Goal: Information Seeking & Learning: Learn about a topic

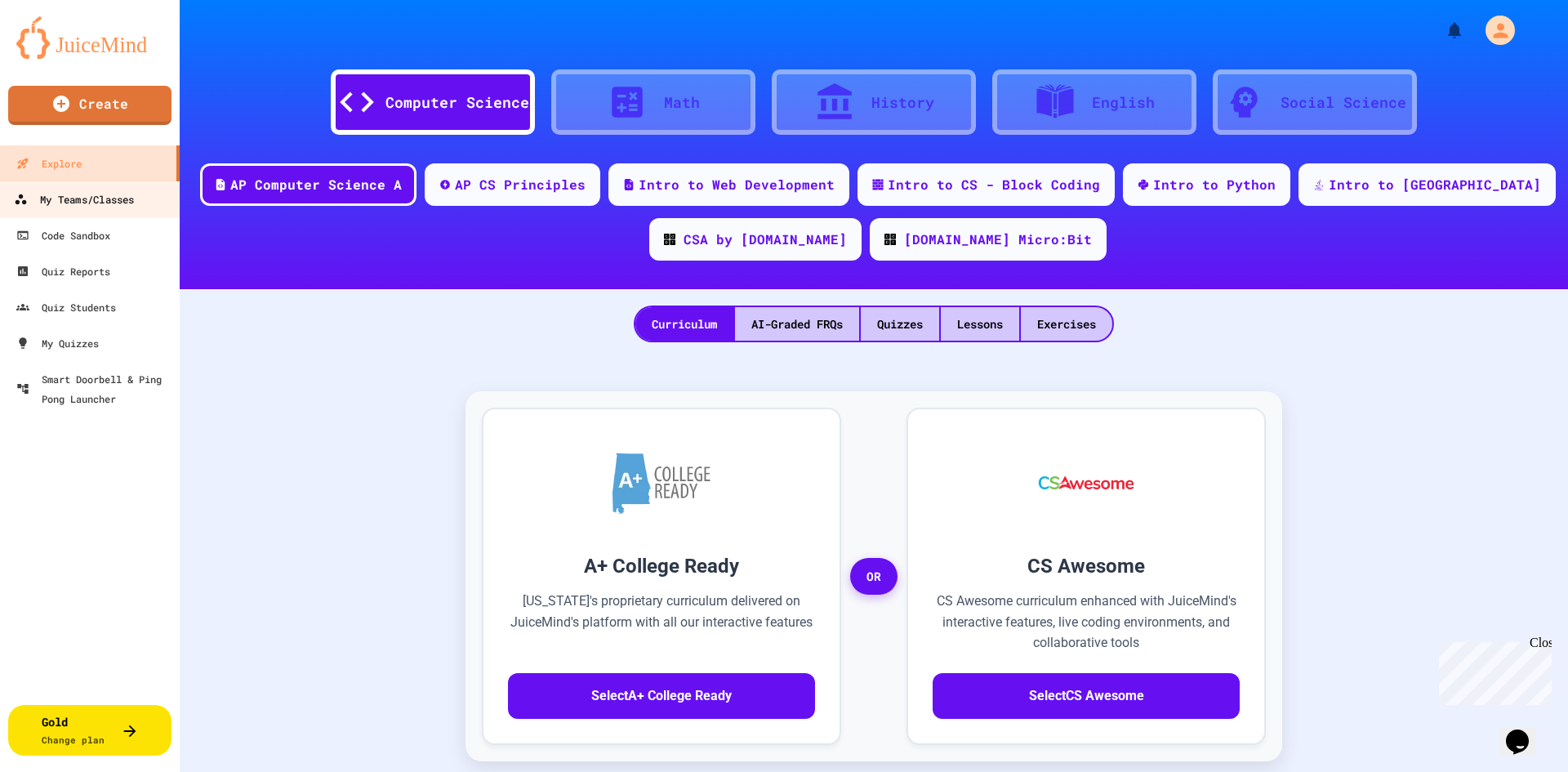
click at [88, 202] on div "My Teams/Classes" at bounding box center [74, 199] width 120 height 21
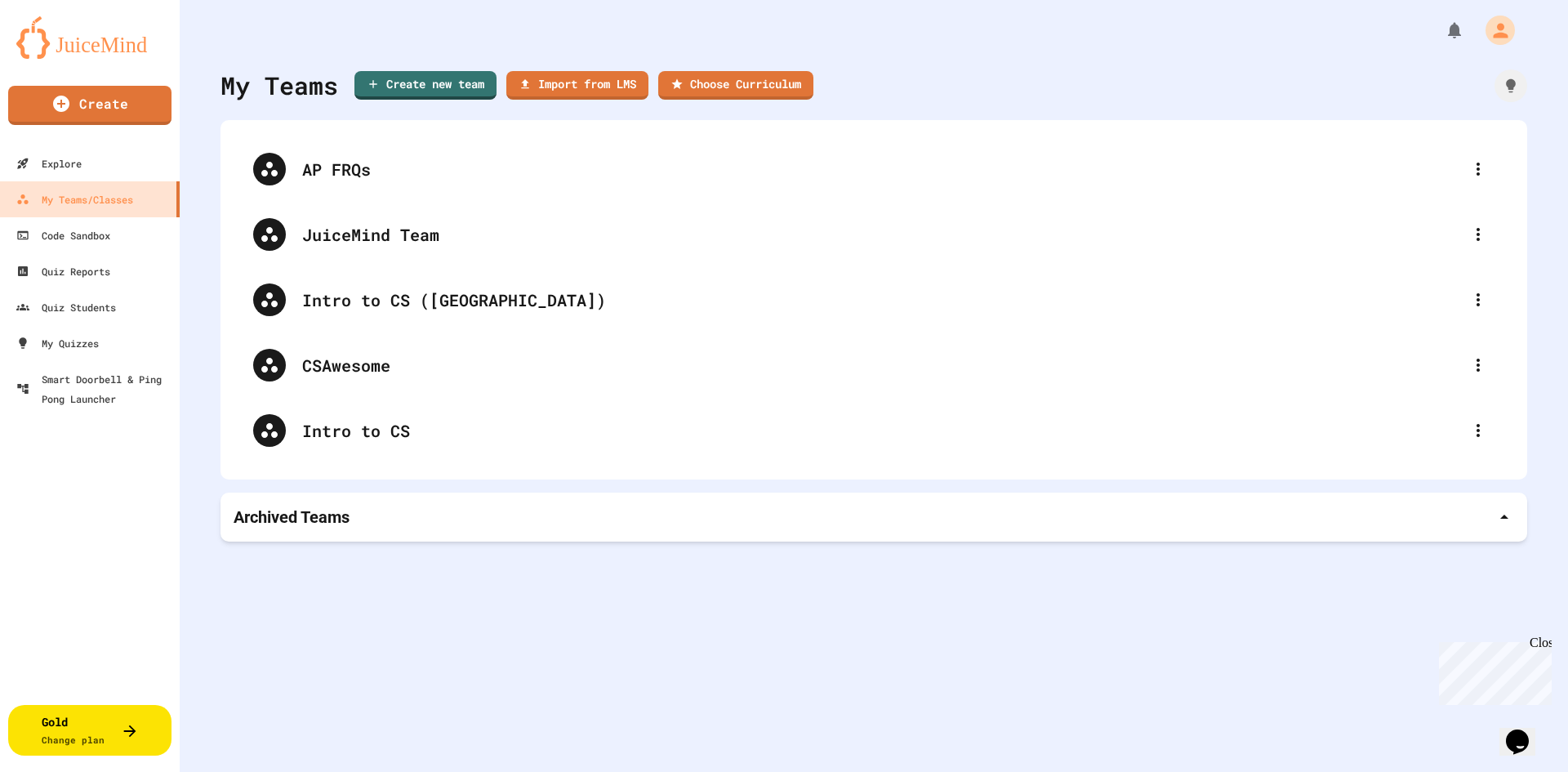
click at [404, 522] on div "Archived Teams" at bounding box center [873, 516] width 1281 height 22
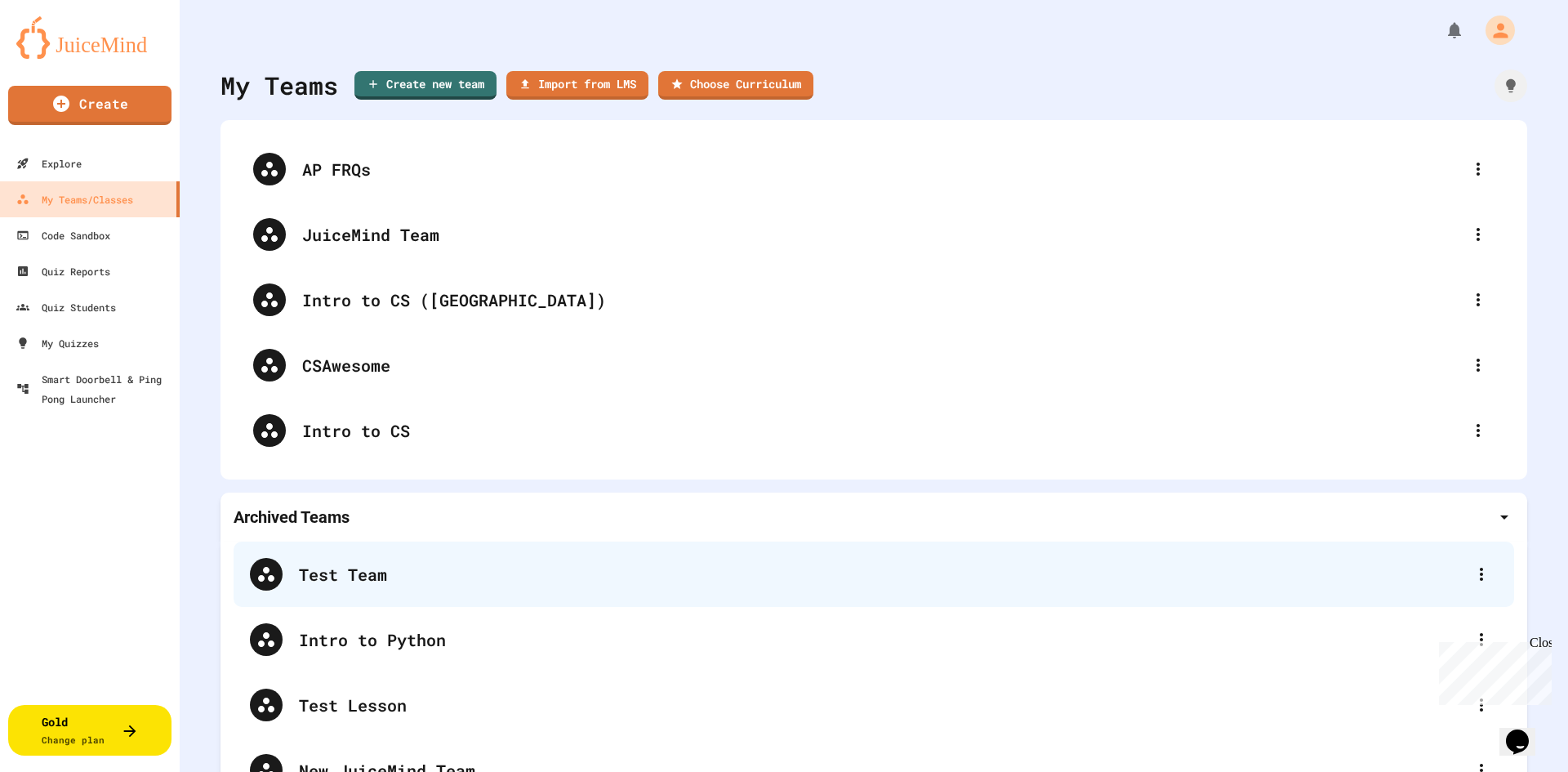
click at [385, 569] on div "Test Team" at bounding box center [881, 574] width 1166 height 24
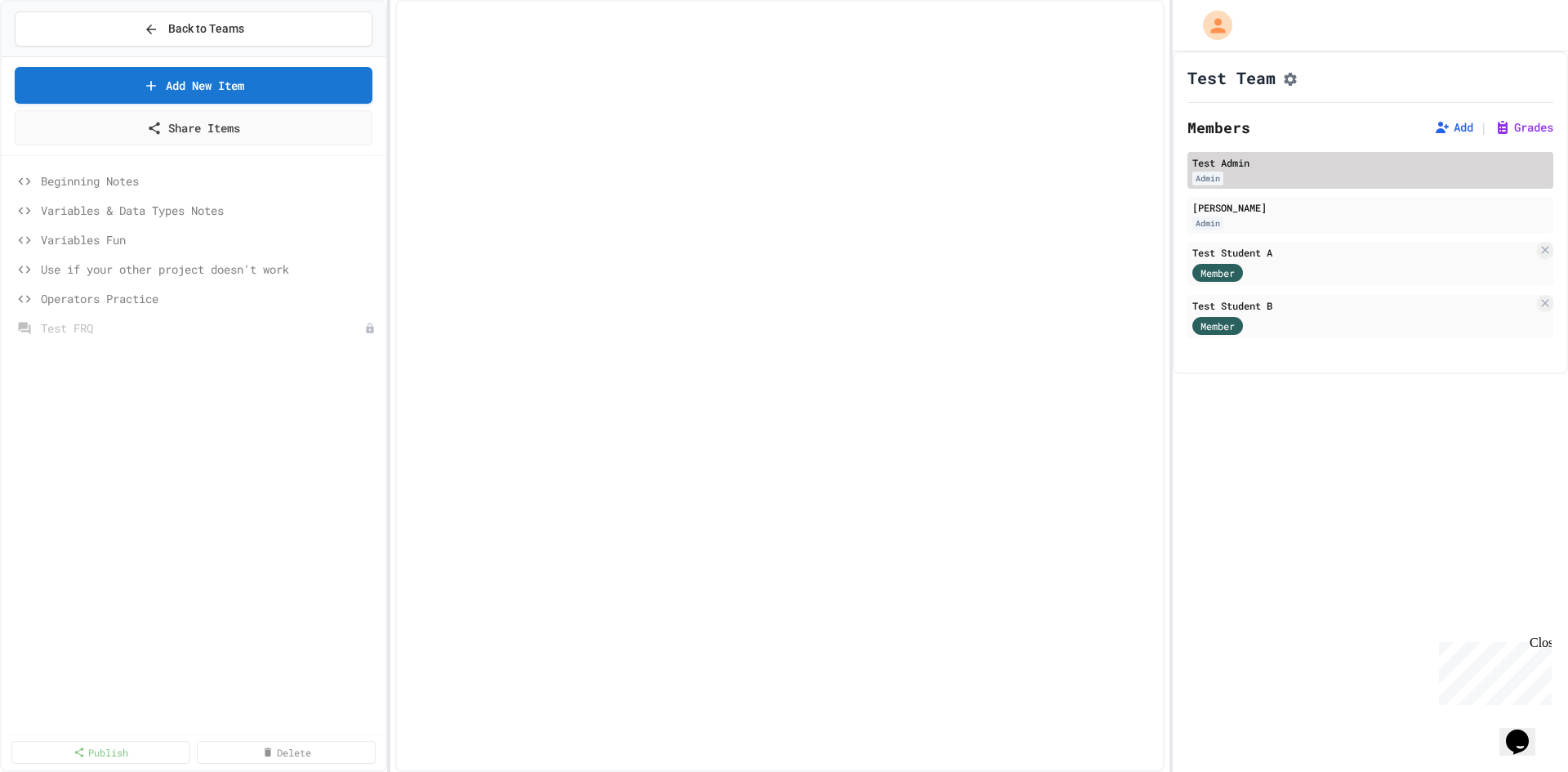
click at [1366, 170] on div "Test Admin" at bounding box center [1371, 162] width 356 height 14
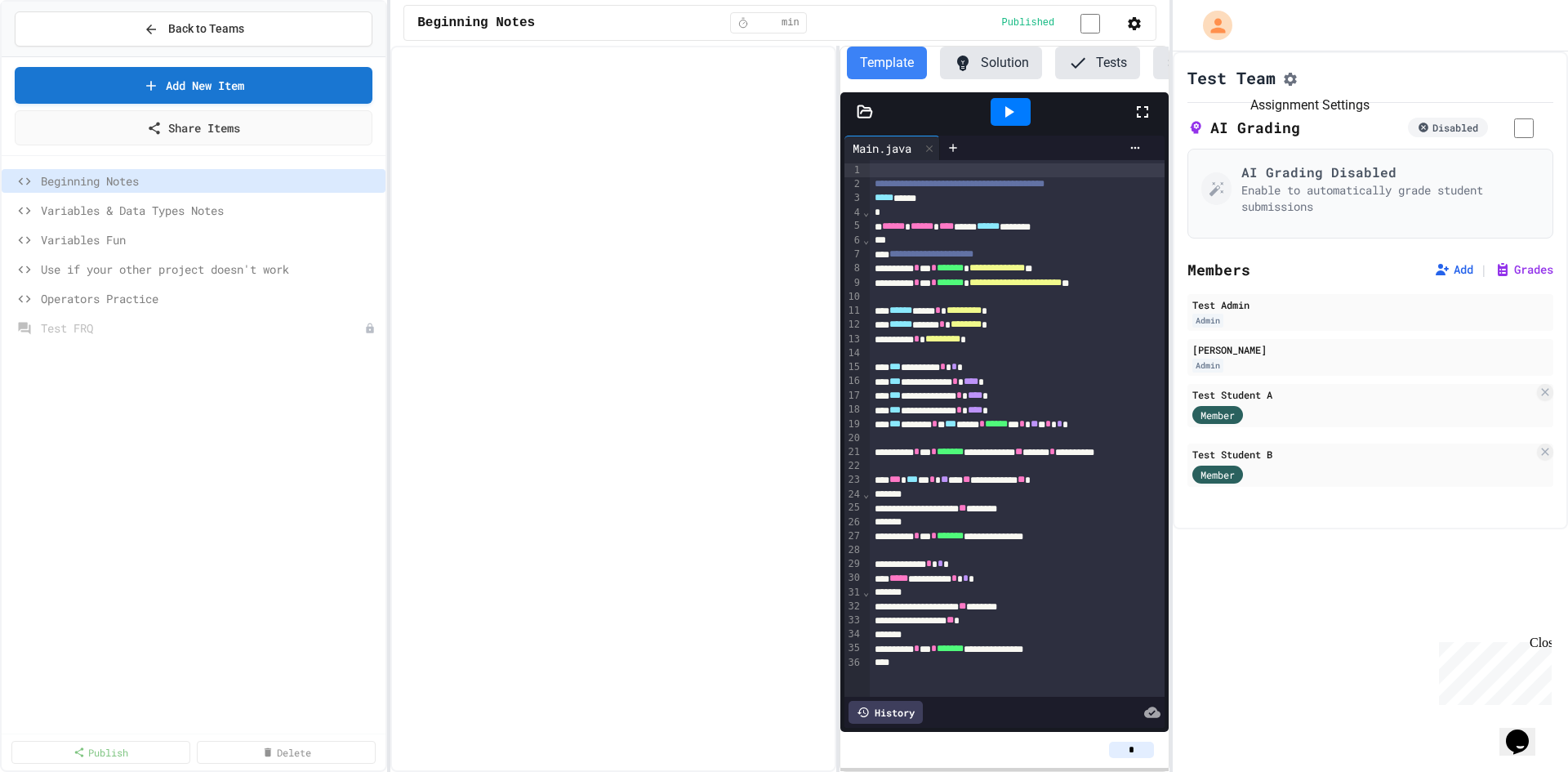
click at [1296, 82] on icon "Assignment Settings" at bounding box center [1291, 79] width 16 height 16
click at [1299, 83] on icon "Assignment Settings" at bounding box center [1291, 79] width 16 height 16
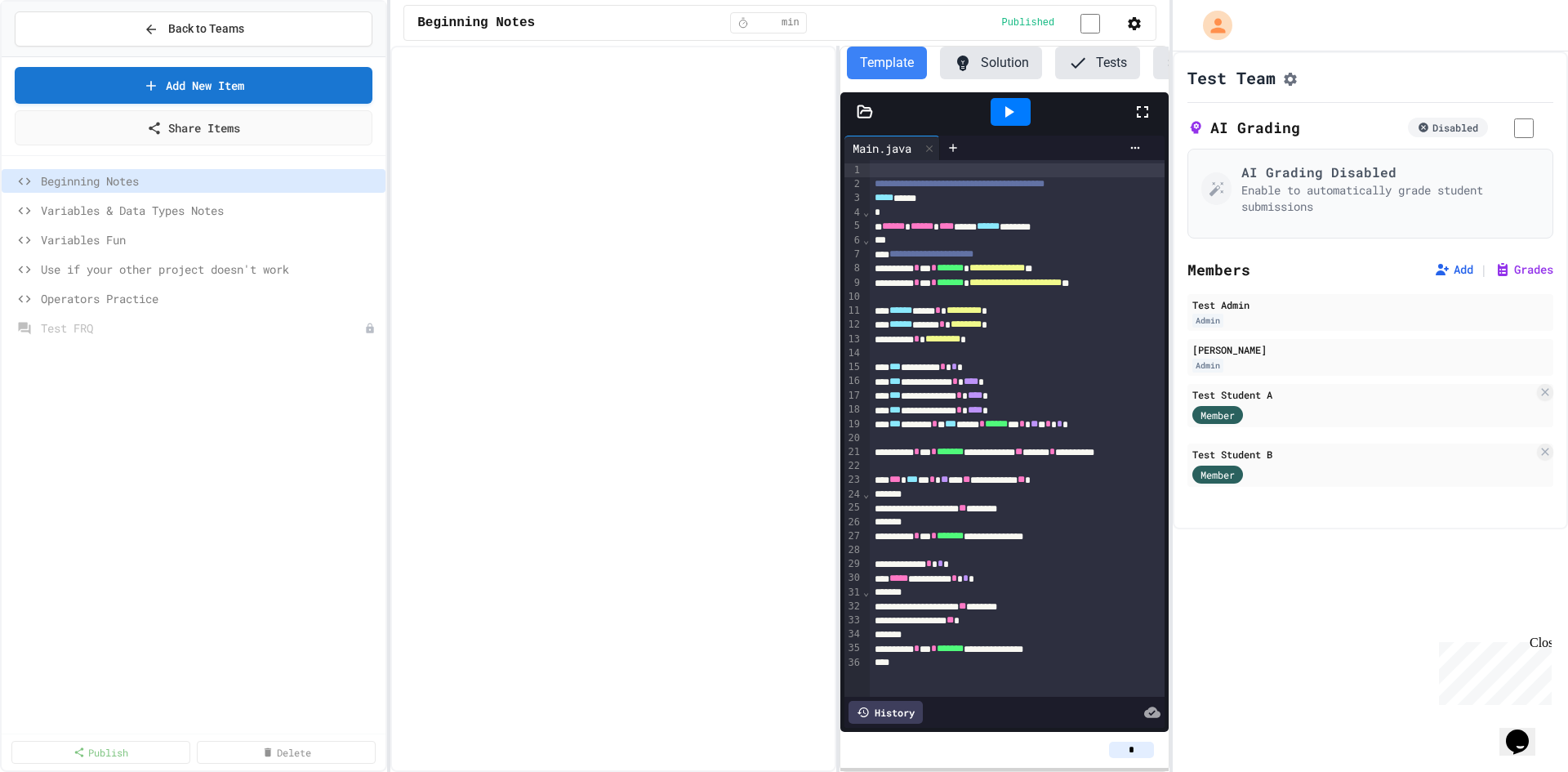
select select "**********"
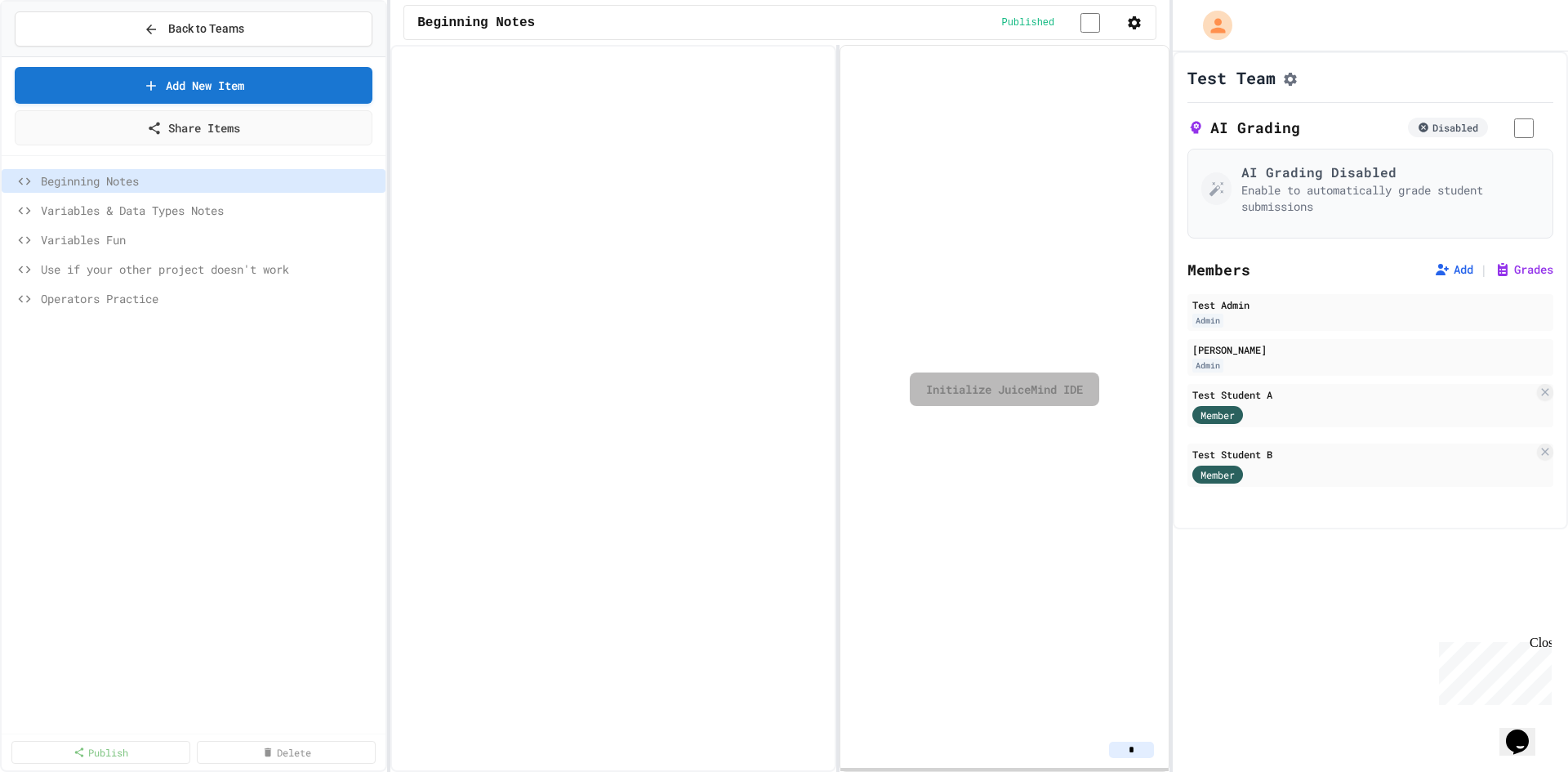
click at [170, 210] on span "Variables & Data Types Notes" at bounding box center [201, 210] width 322 height 17
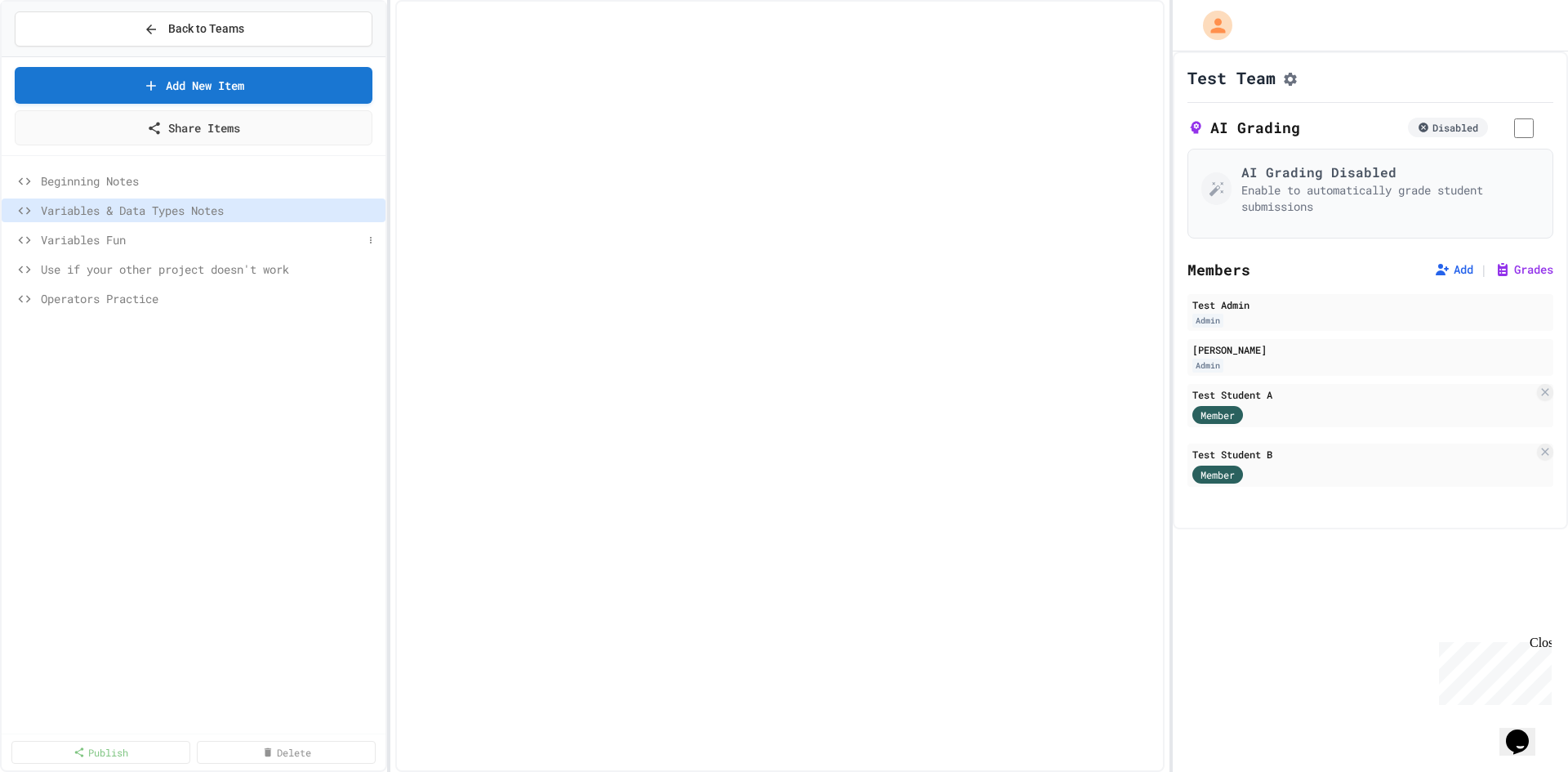
click at [122, 241] on span "Variables Fun" at bounding box center [201, 240] width 322 height 17
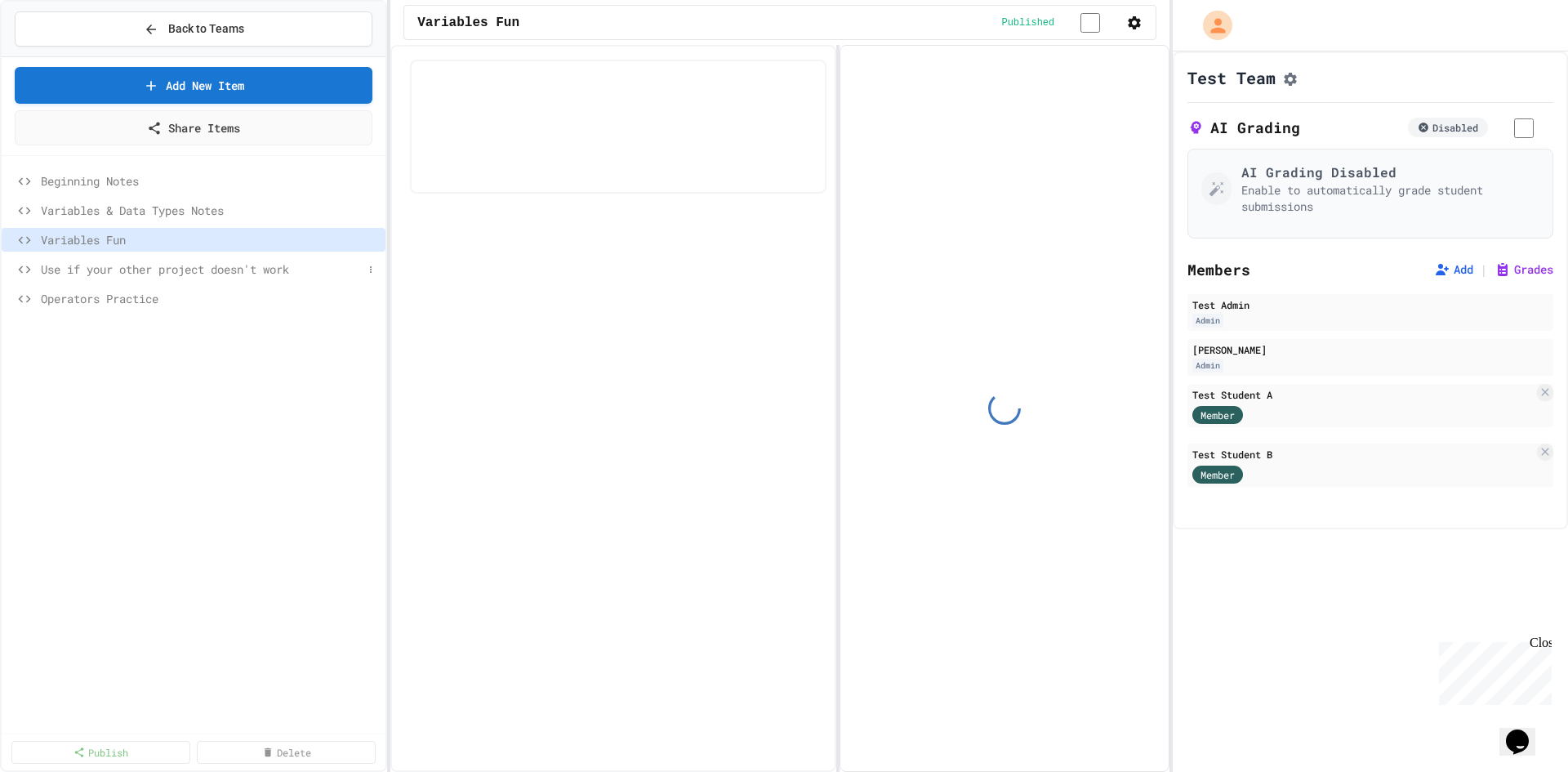
click at [123, 274] on span "Use if your other project doesn't work" at bounding box center [201, 268] width 322 height 17
